Goal: Transaction & Acquisition: Purchase product/service

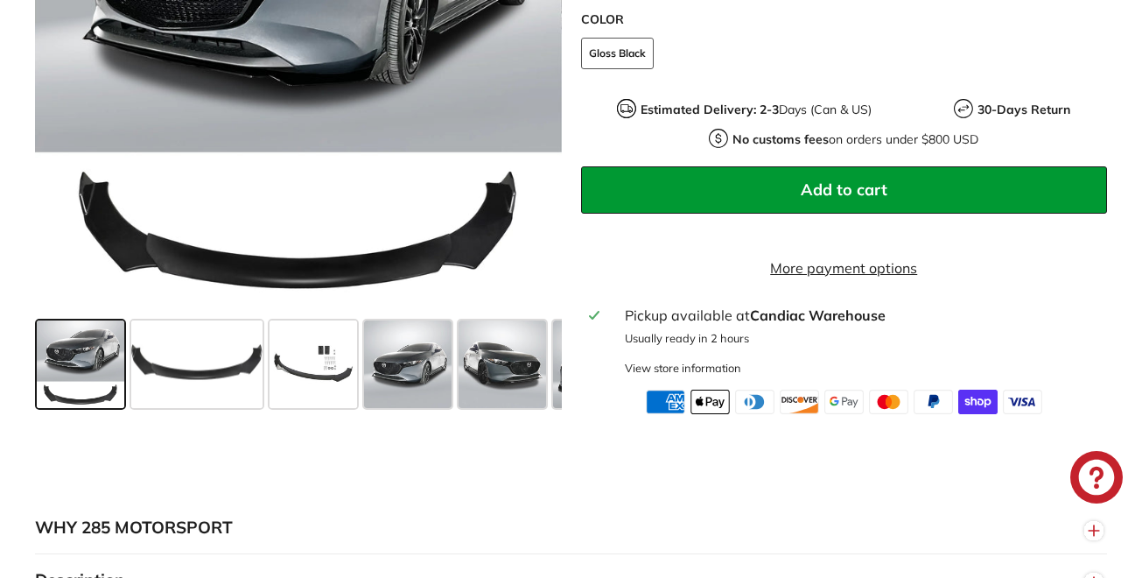
scroll to position [788, 0]
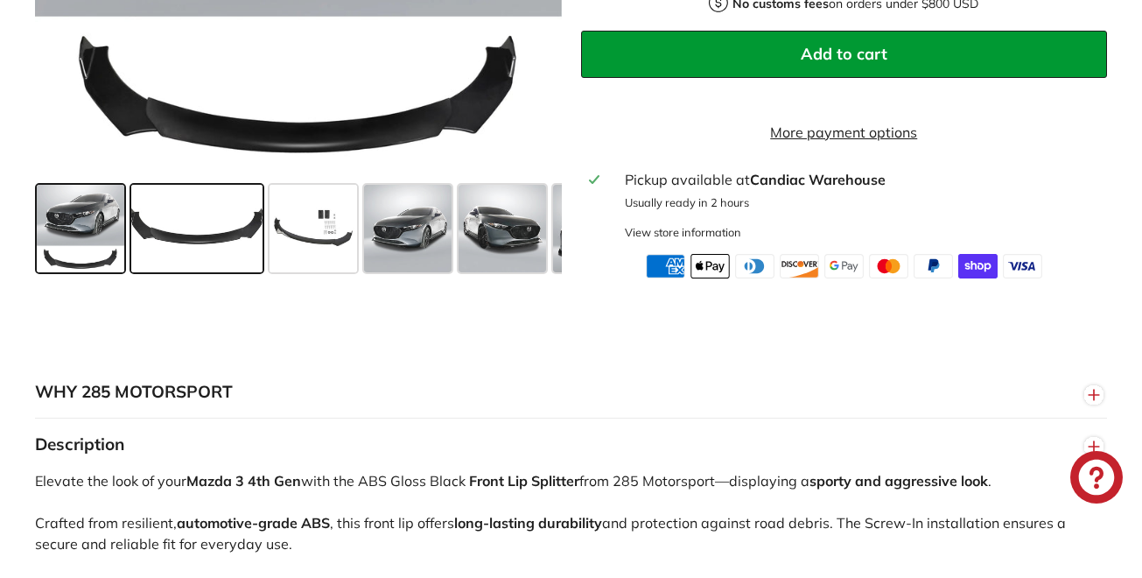
click at [161, 252] on span at bounding box center [196, 228] width 131 height 88
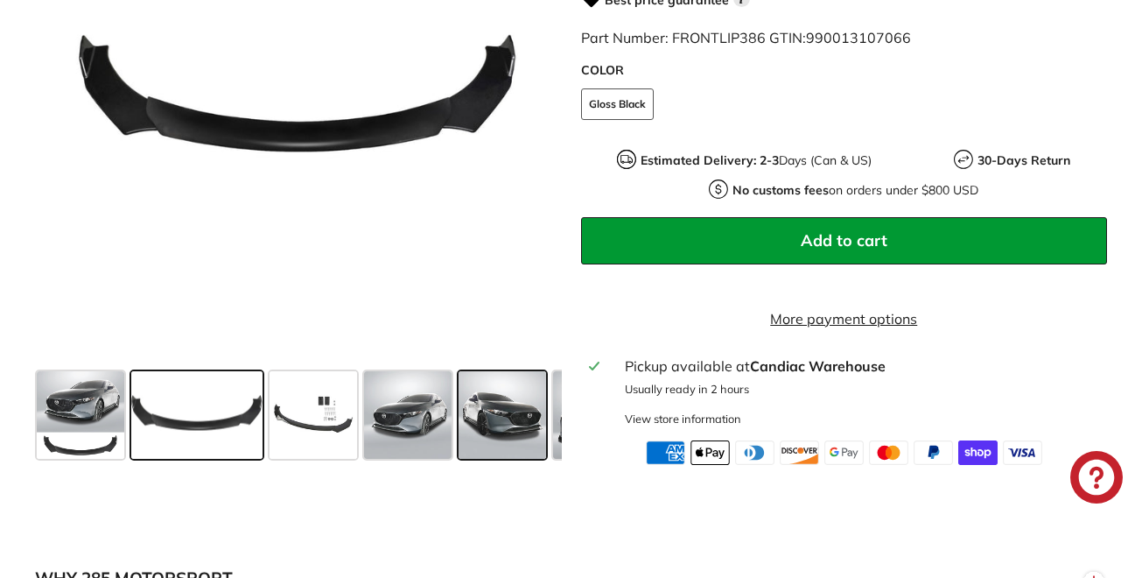
scroll to position [613, 0]
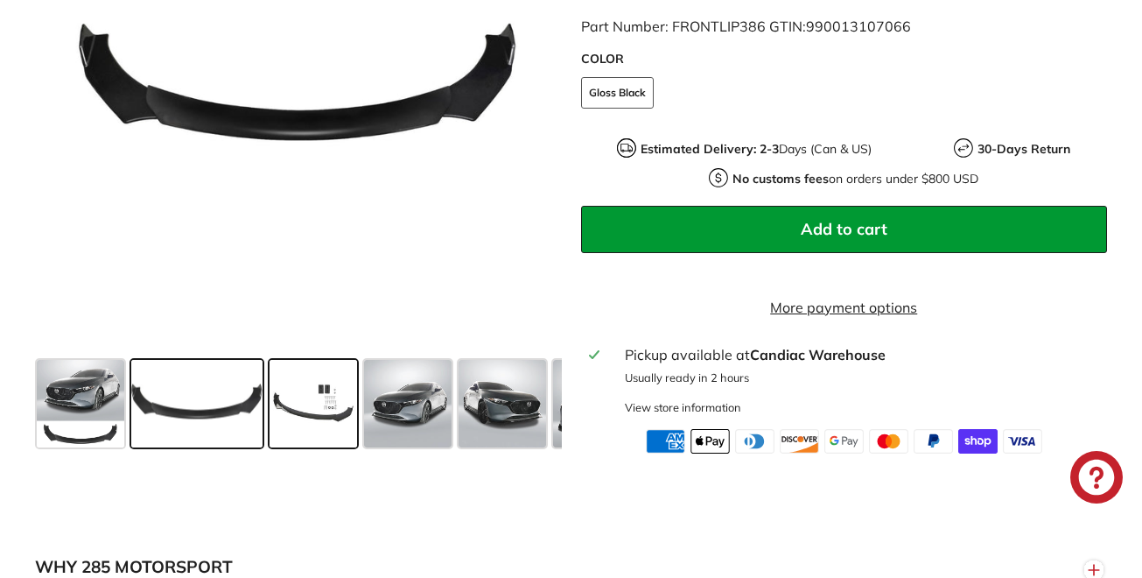
click at [333, 428] on span at bounding box center [314, 403] width 88 height 88
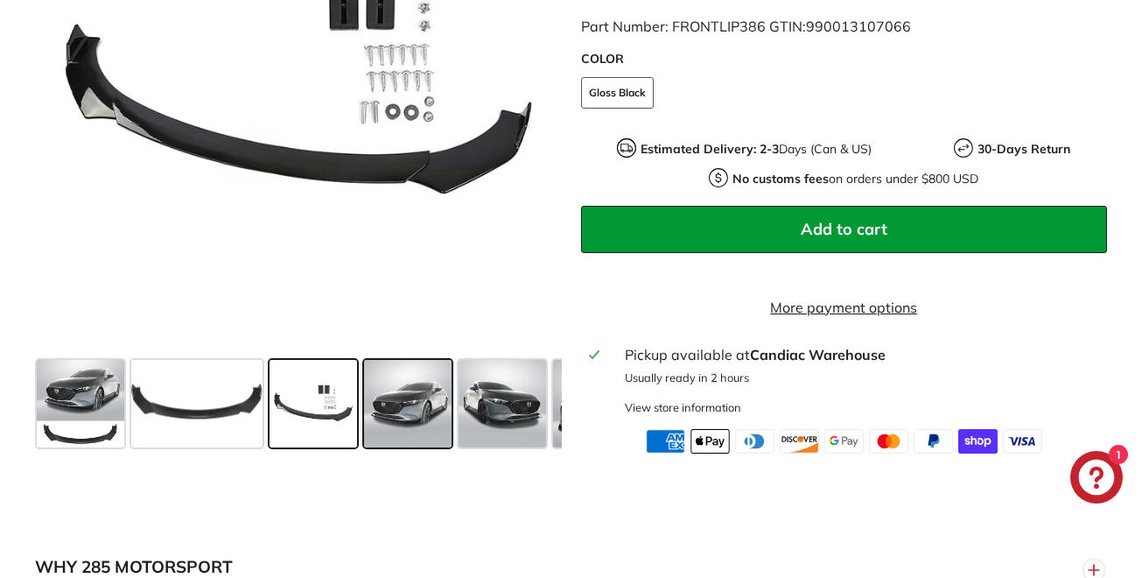
click at [423, 429] on span at bounding box center [408, 403] width 88 height 88
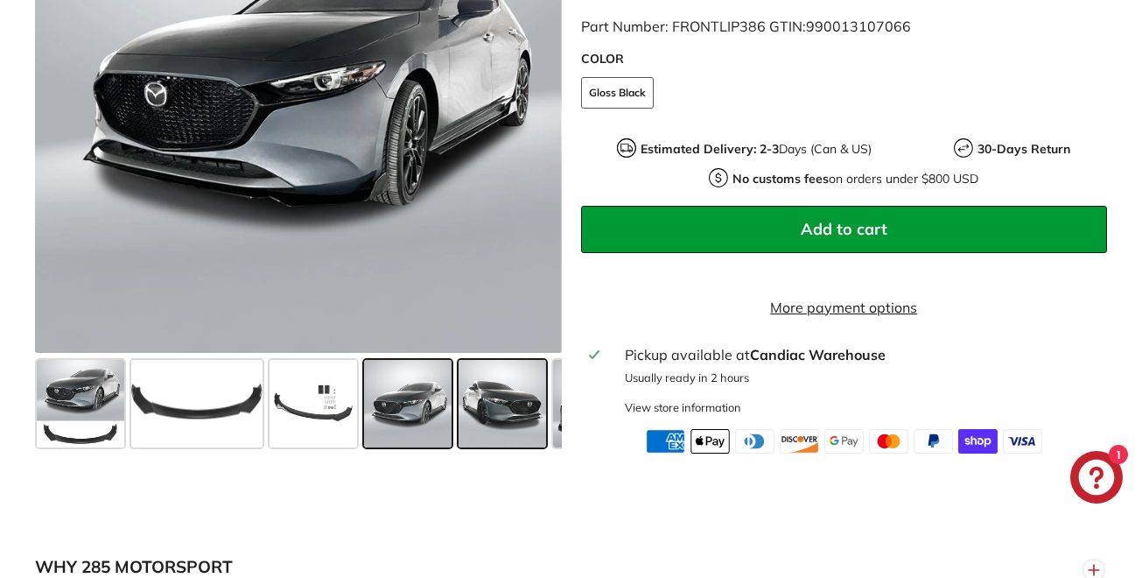
scroll to position [525, 0]
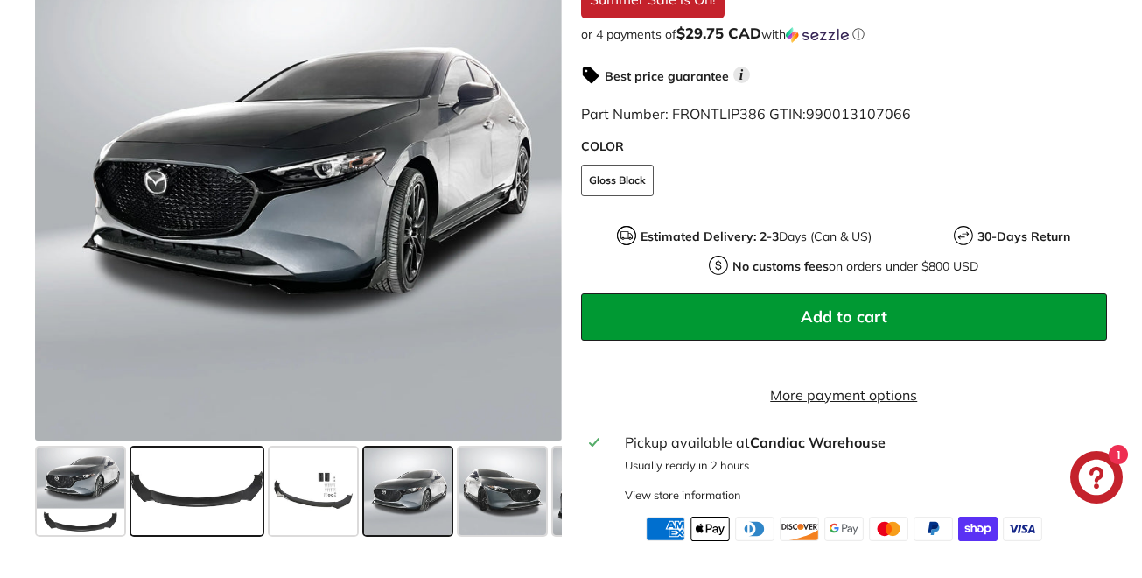
click at [208, 530] on span at bounding box center [196, 490] width 131 height 88
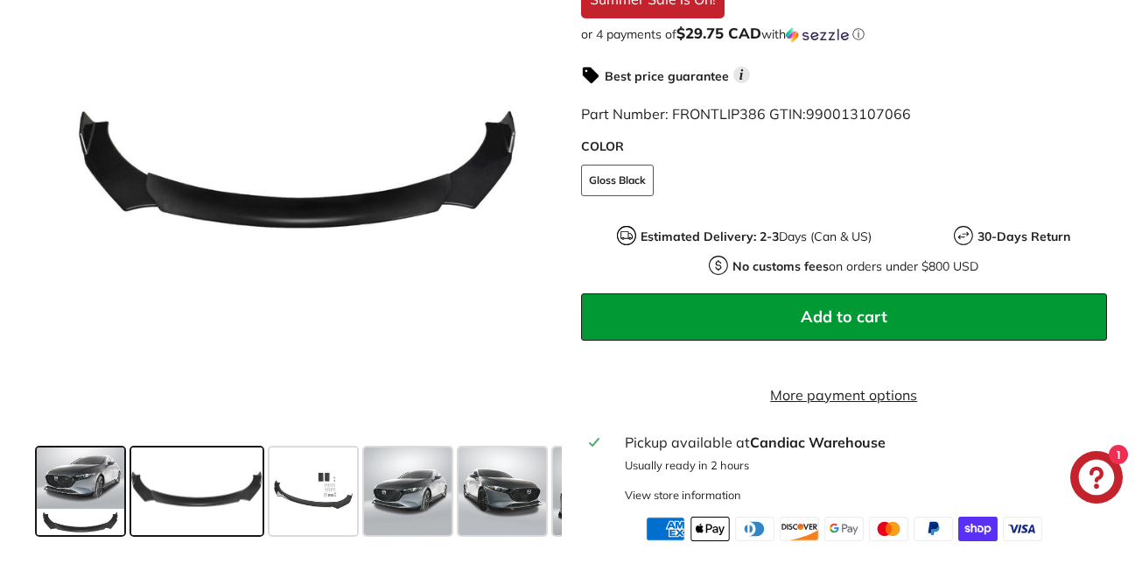
click at [89, 530] on span at bounding box center [81, 490] width 88 height 88
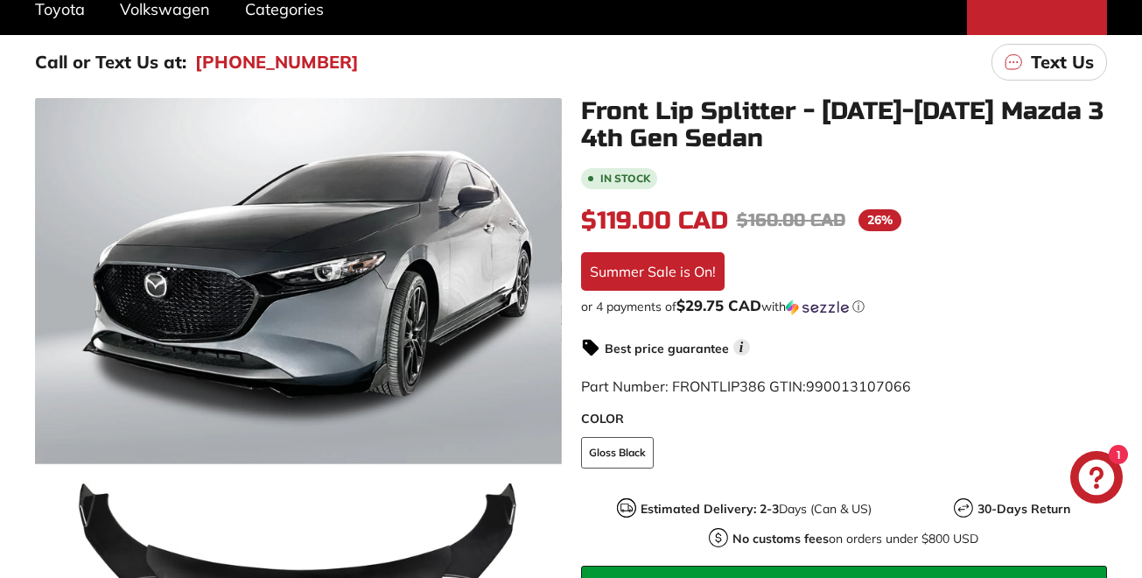
scroll to position [175, 0]
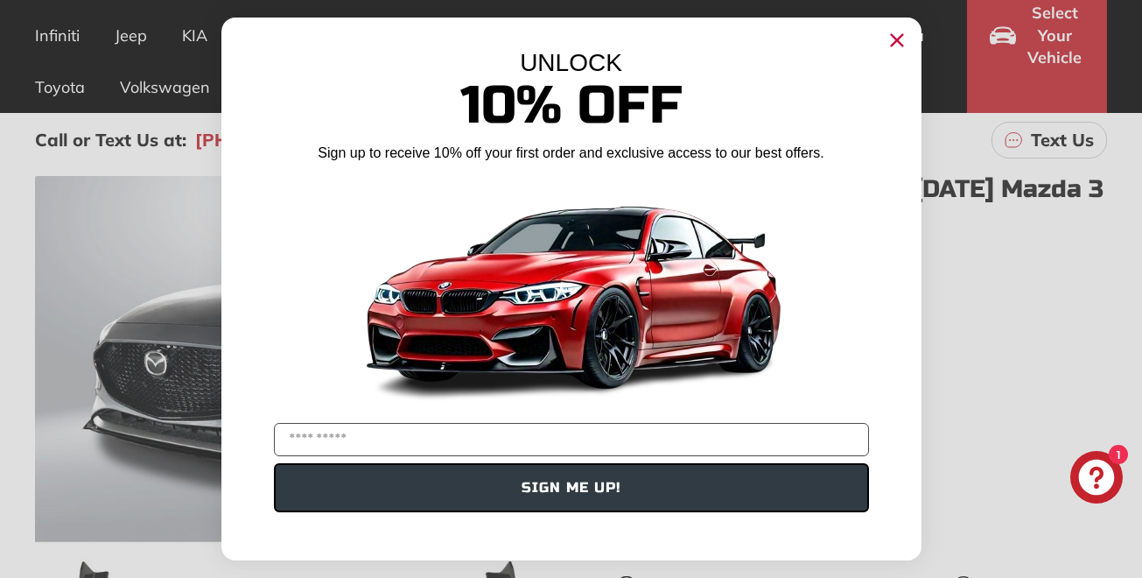
click at [896, 38] on circle "Close dialog" at bounding box center [896, 40] width 26 height 26
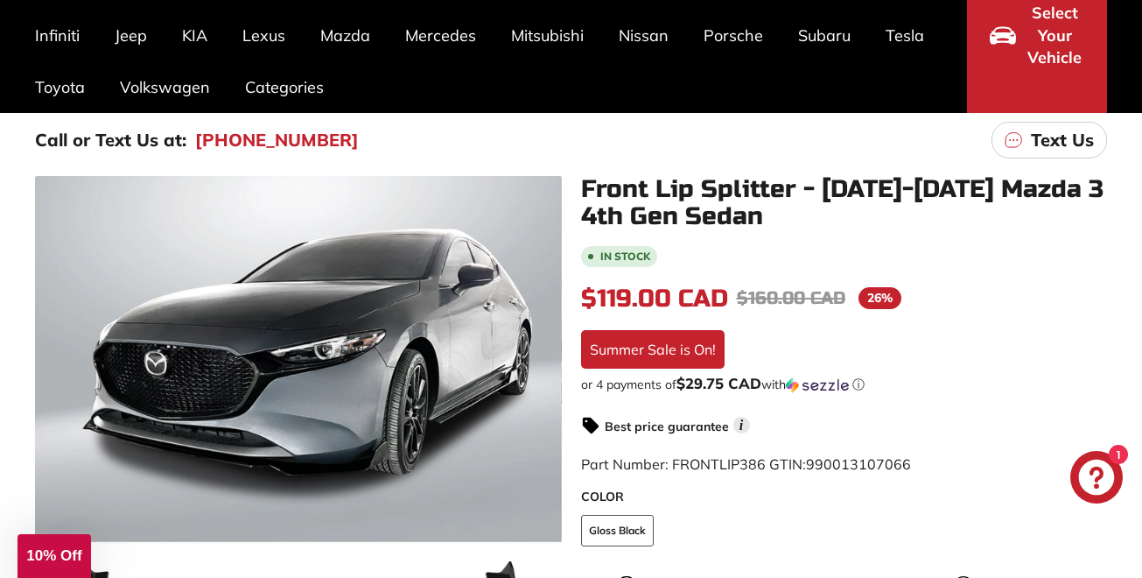
drag, startPoint x: 576, startPoint y: 186, endPoint x: 704, endPoint y: 186, distance: 127.8
click at [704, 186] on div "Front Lip Splitter - [DATE]-[DATE] Mazda 3 4th Gen Sedan In stock $119.00 CAD $…" at bounding box center [835, 533] width 546 height 715
click at [921, 364] on div "In stock $119.00 CAD $119.00 CAD Regular price $160.00 CAD $160.00 CAD Sale pri…" at bounding box center [844, 567] width 527 height 649
click at [400, 134] on div "Call or Text Us at: [PHONE_NUMBER] Text Us" at bounding box center [571, 140] width 1142 height 54
drag, startPoint x: 531, startPoint y: 158, endPoint x: 601, endPoint y: 193, distance: 78.7
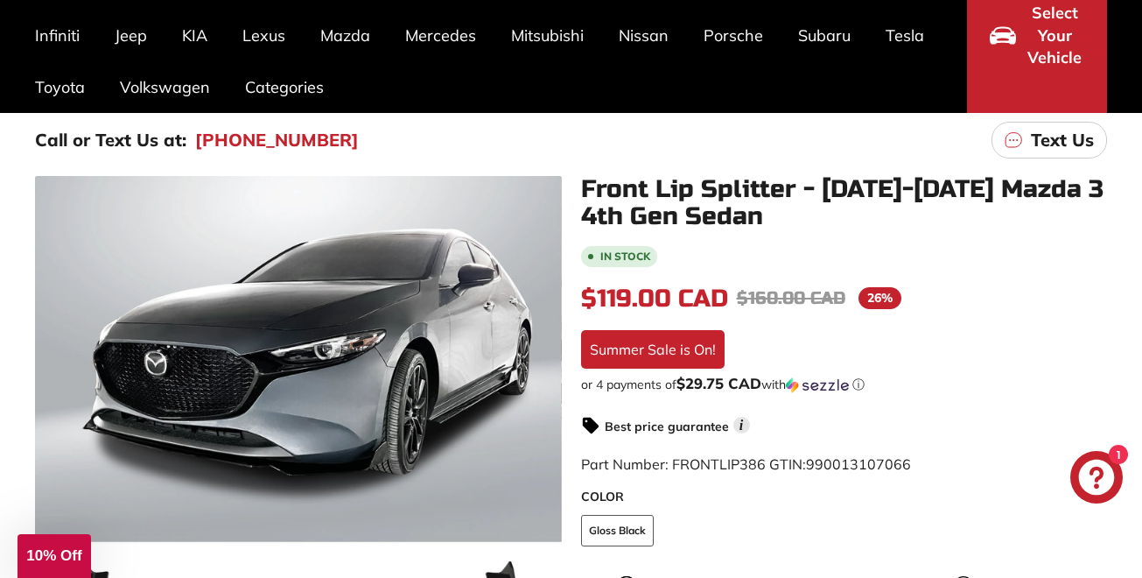
click at [724, 252] on main "Call or Text Us at: [PHONE_NUMBER] Text Us .cls-1{fill:none;stroke:#000;stroke-…" at bounding box center [571, 502] width 1142 height 778
drag, startPoint x: 601, startPoint y: 193, endPoint x: 818, endPoint y: 222, distance: 218.3
click at [836, 235] on div "Front Lip Splitter - [DATE]-[DATE] Mazda 3 4th Gen Sedan In stock $119.00 CAD $…" at bounding box center [835, 533] width 546 height 715
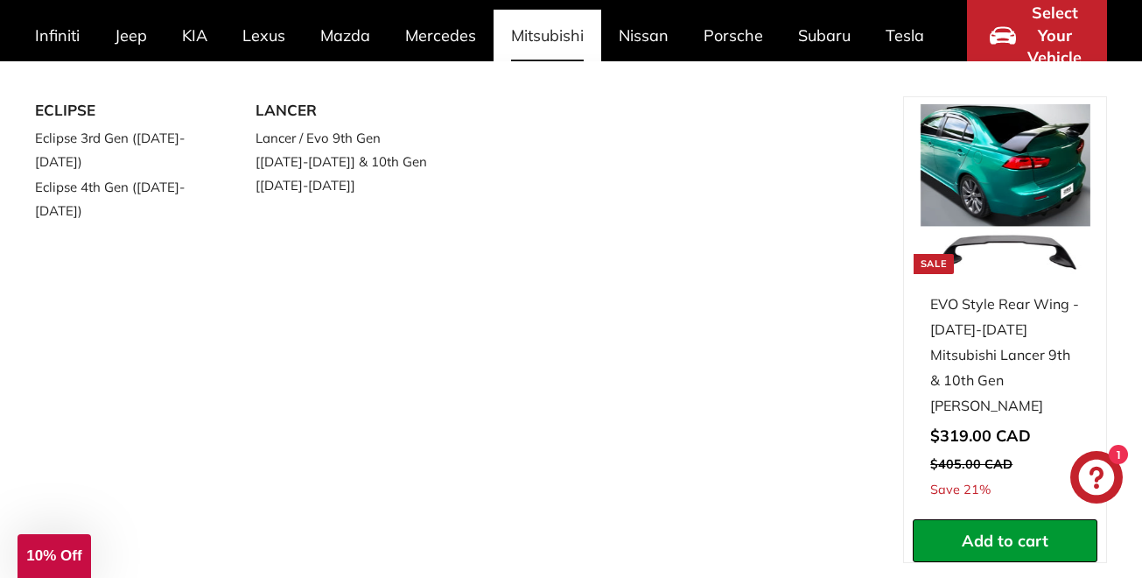
click at [678, 234] on div "ECLIPSE Eclipse 3rd Gen ([DATE]-[DATE]) Eclipse 4th Gen ([DATE]-[DATE]) LANCER …" at bounding box center [469, 351] width 868 height 510
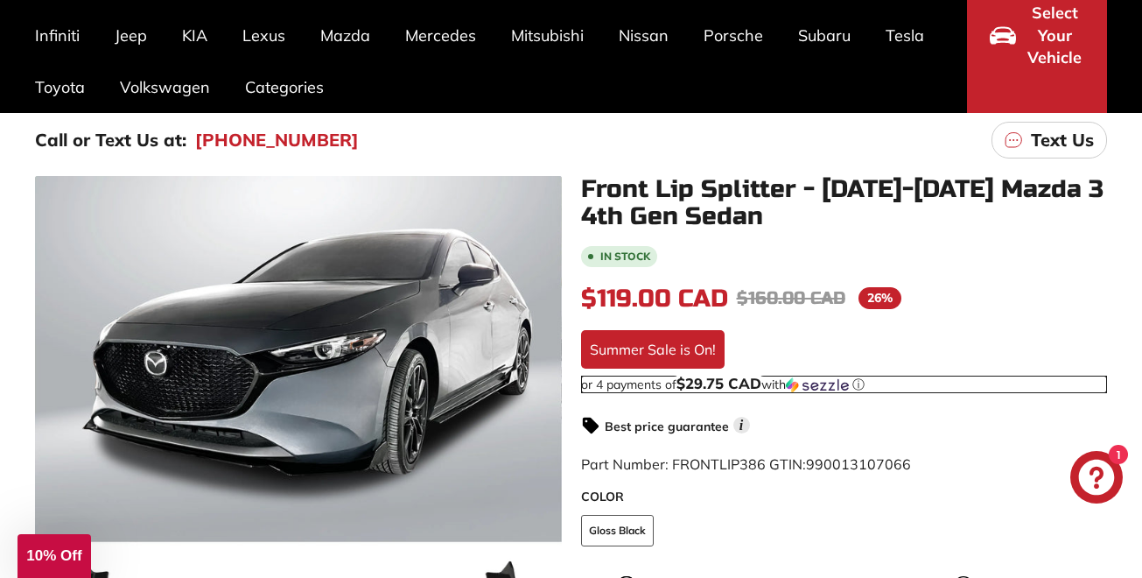
click at [959, 388] on div "or 4 payments of $29.75 CAD with ⓘ" at bounding box center [844, 385] width 527 height 18
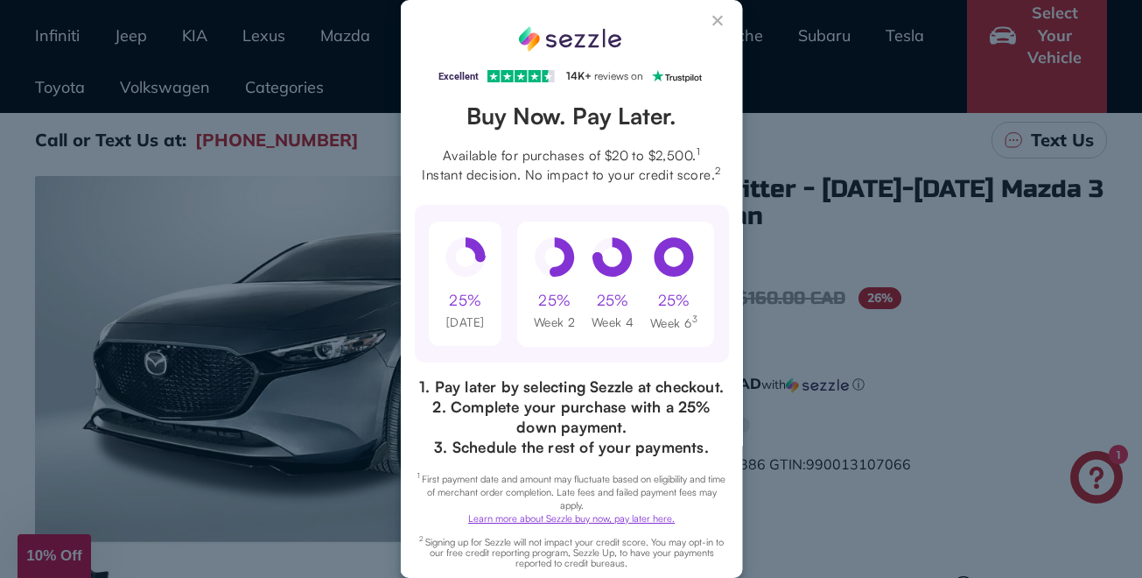
scroll to position [0, 0]
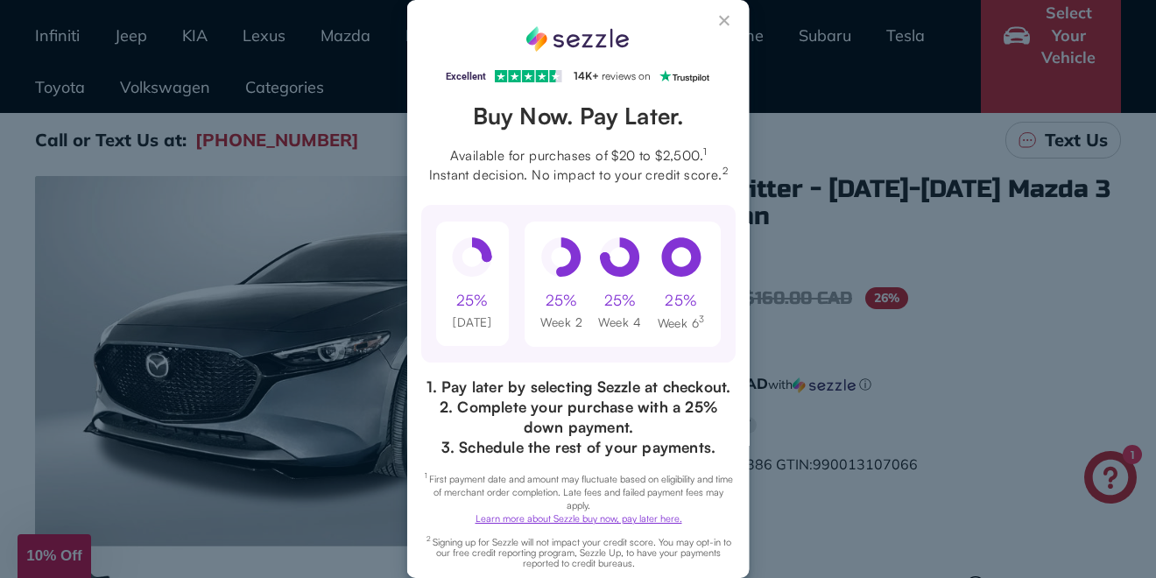
click at [714, 18] on button "Close Sezzle Modal" at bounding box center [724, 24] width 21 height 21
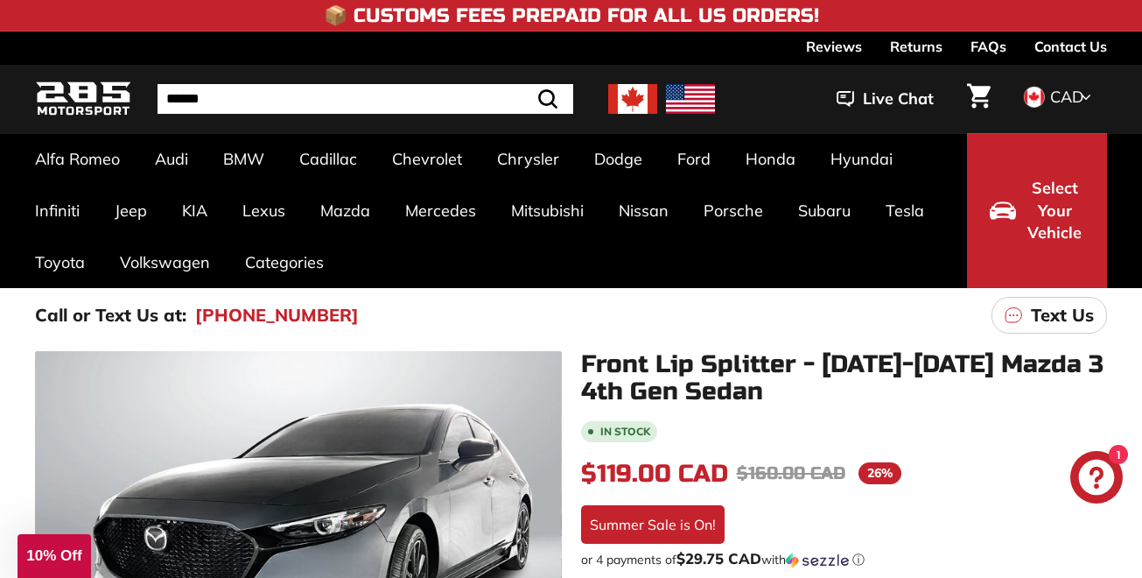
click at [974, 391] on h1 "Front Lip Splitter - [DATE]-[DATE] Mazda 3 4th Gen Sedan" at bounding box center [844, 378] width 527 height 54
click at [957, 363] on h1 "Front Lip Splitter - [DATE]-[DATE] Mazda 3 4th Gen Sedan" at bounding box center [844, 378] width 527 height 54
drag, startPoint x: 908, startPoint y: 361, endPoint x: 1009, endPoint y: 355, distance: 100.9
click at [1009, 355] on h1 "Front Lip Splitter - [DATE]-[DATE] Mazda 3 4th Gen Sedan" at bounding box center [844, 378] width 527 height 54
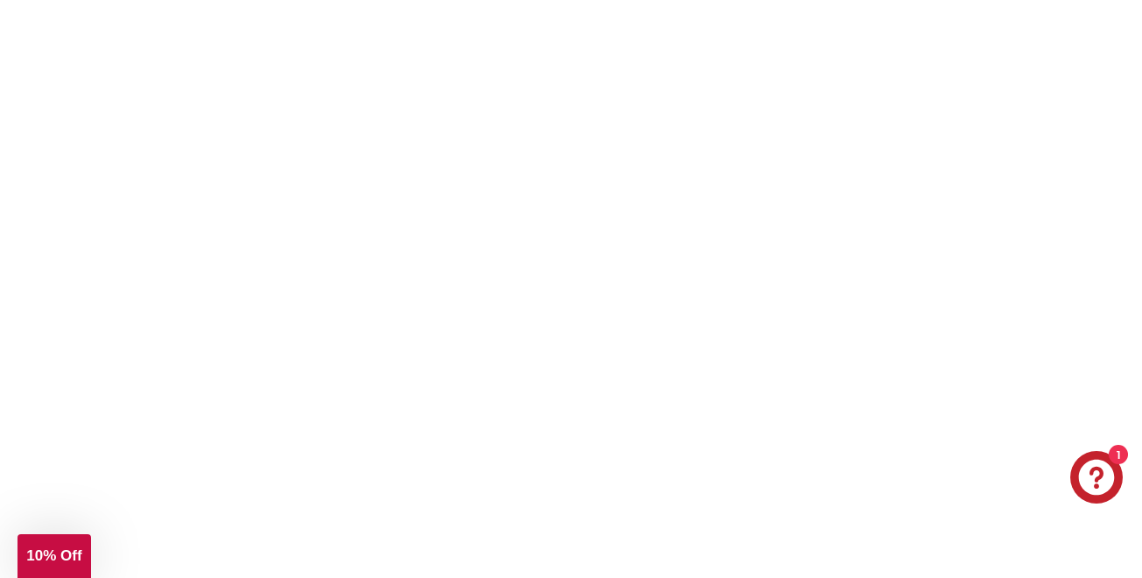
scroll to position [2626, 0]
